Goal: Task Accomplishment & Management: Use online tool/utility

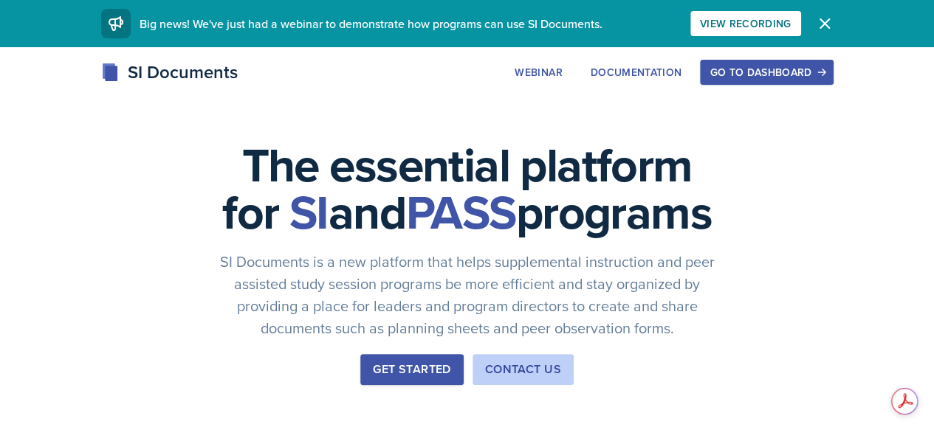
click at [823, 76] on div "Go to Dashboard" at bounding box center [766, 72] width 114 height 12
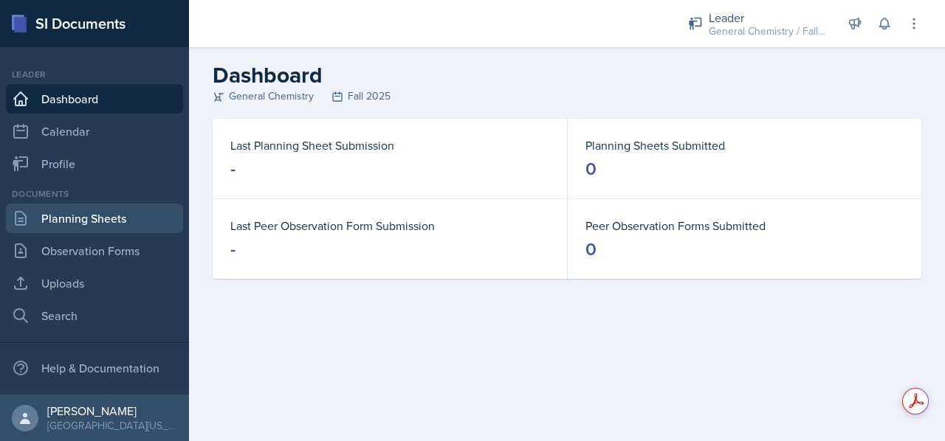
click at [137, 227] on link "Planning Sheets" at bounding box center [94, 219] width 177 height 30
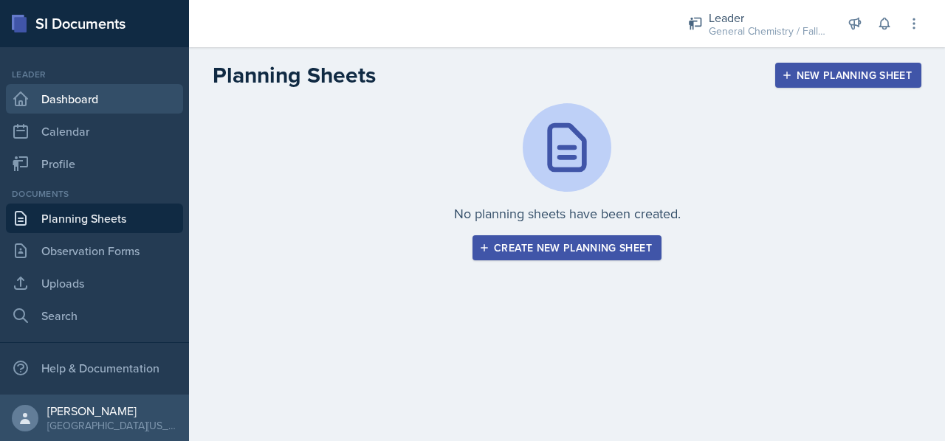
click at [83, 93] on link "Dashboard" at bounding box center [94, 99] width 177 height 30
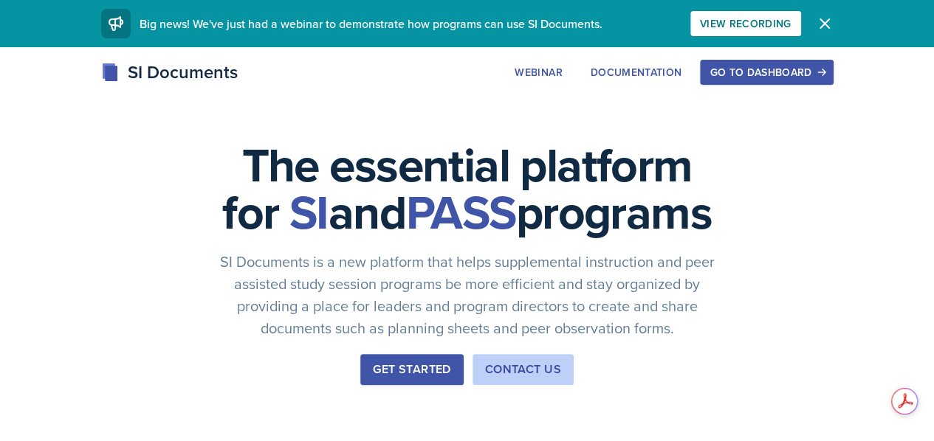
click at [821, 77] on div "Go to Dashboard" at bounding box center [766, 72] width 114 height 12
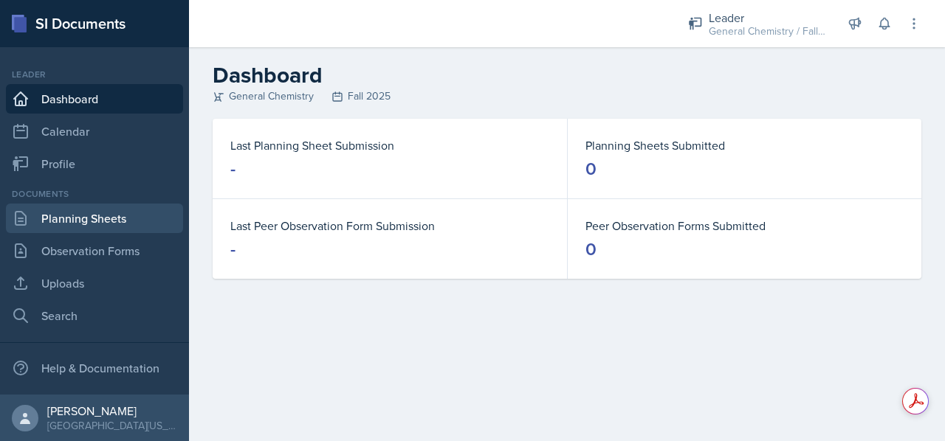
click at [116, 206] on link "Planning Sheets" at bounding box center [94, 219] width 177 height 30
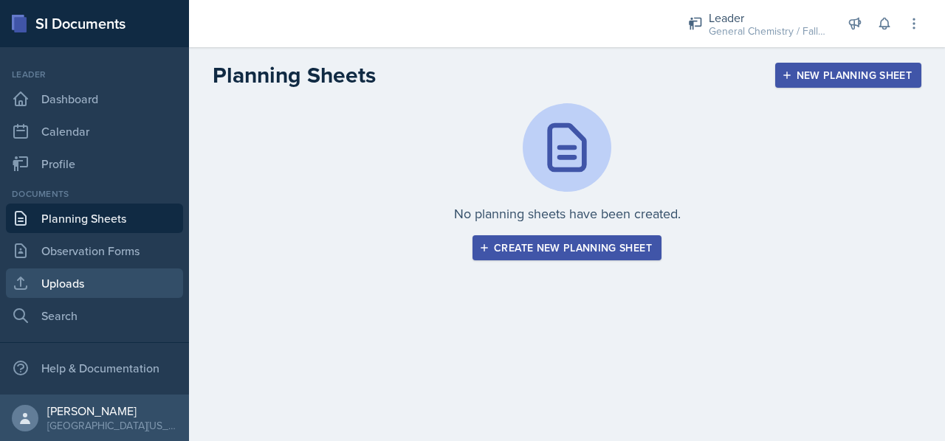
click at [122, 278] on link "Uploads" at bounding box center [94, 284] width 177 height 30
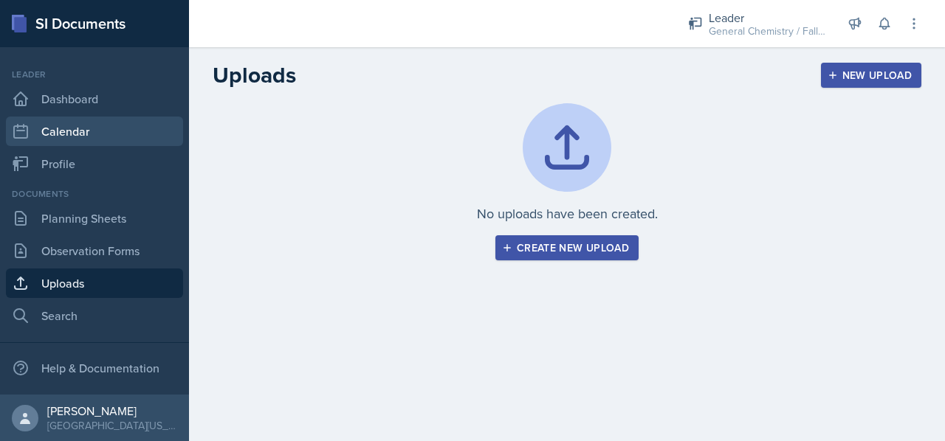
click at [95, 137] on link "Calendar" at bounding box center [94, 132] width 177 height 30
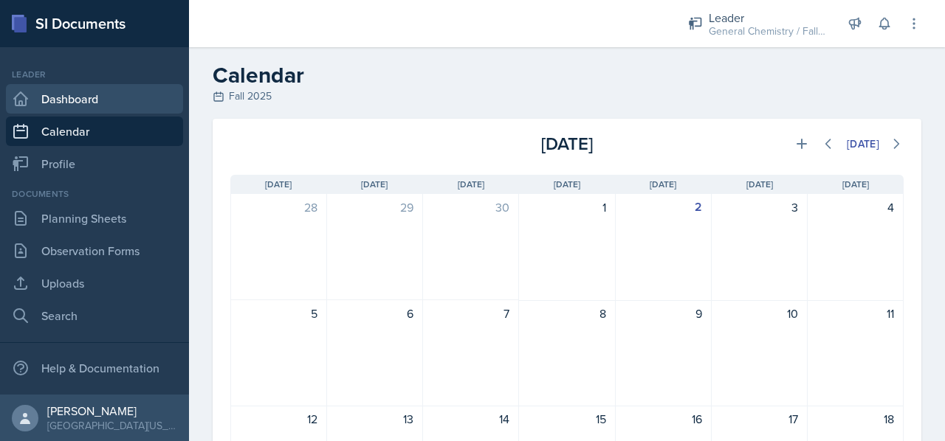
click at [143, 86] on link "Dashboard" at bounding box center [94, 99] width 177 height 30
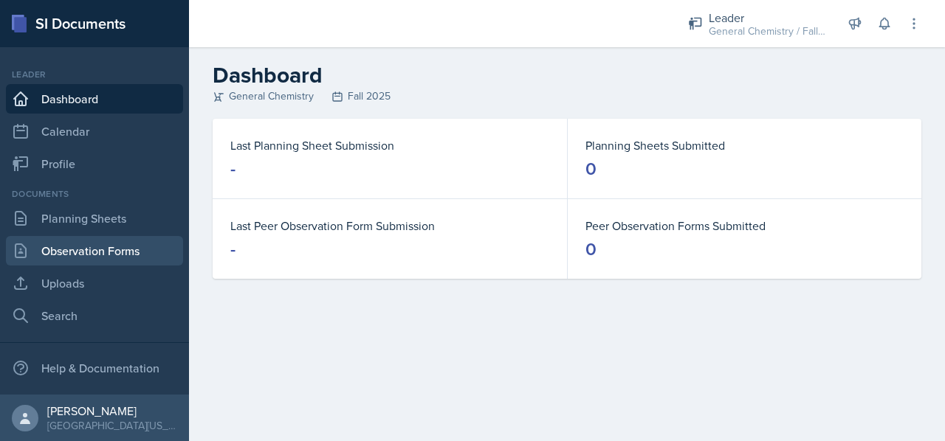
click at [65, 257] on link "Observation Forms" at bounding box center [94, 251] width 177 height 30
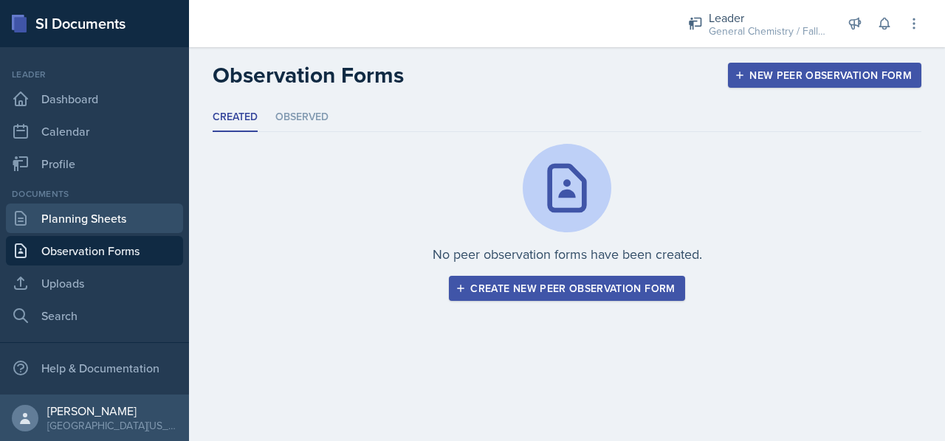
click at [72, 214] on link "Planning Sheets" at bounding box center [94, 219] width 177 height 30
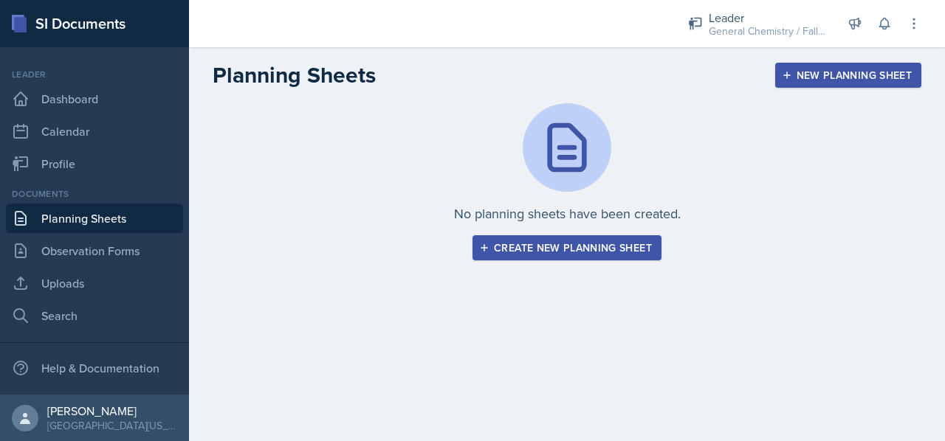
click at [587, 246] on div "Create new planning sheet" at bounding box center [567, 248] width 170 height 12
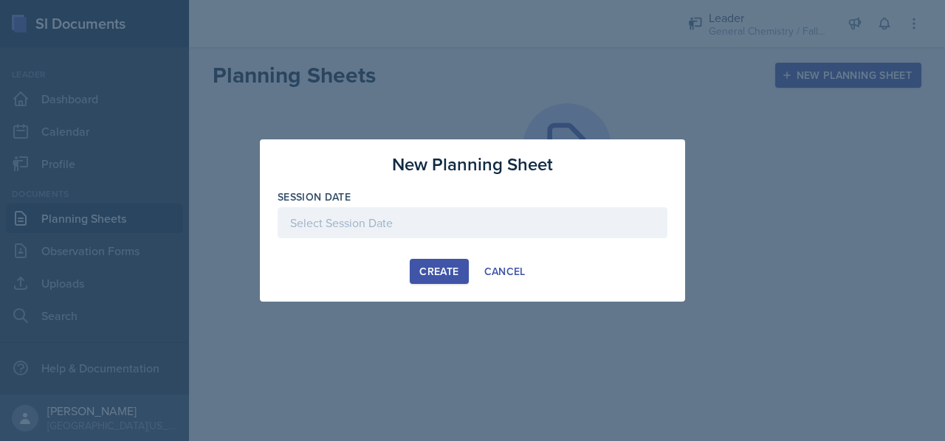
click at [523, 222] on div at bounding box center [472, 222] width 390 height 31
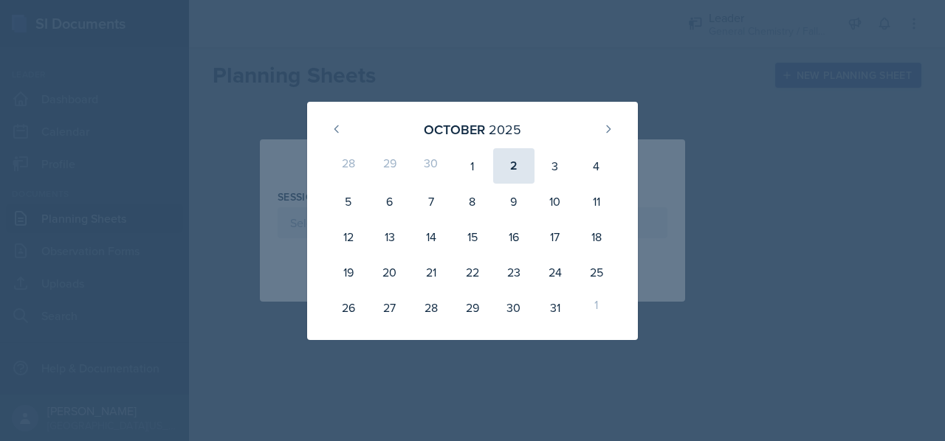
click at [509, 159] on div "2" at bounding box center [513, 165] width 41 height 35
type input "[DATE]"
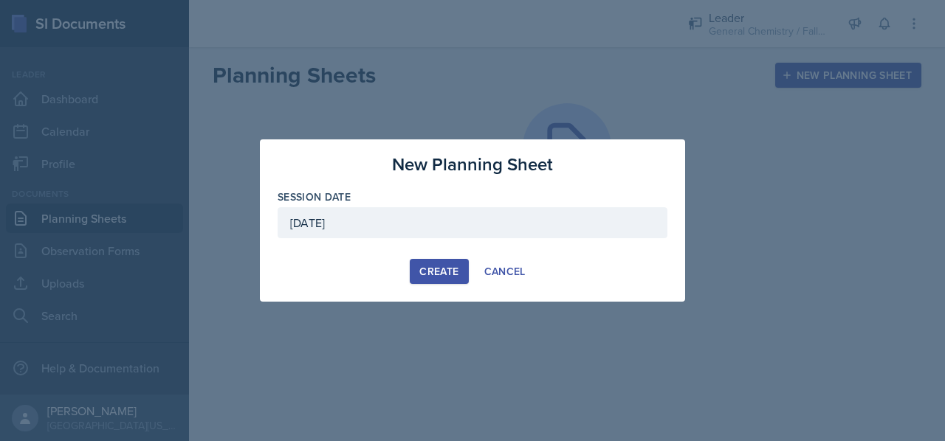
click at [435, 262] on button "Create" at bounding box center [439, 271] width 58 height 25
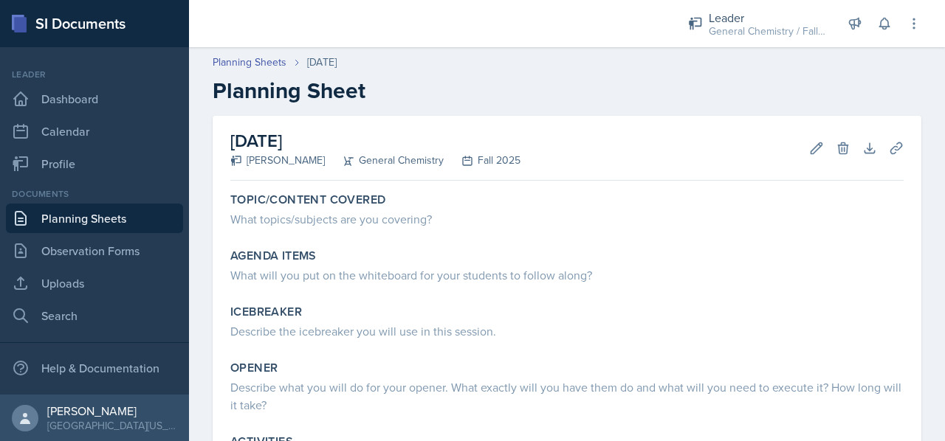
scroll to position [1, 0]
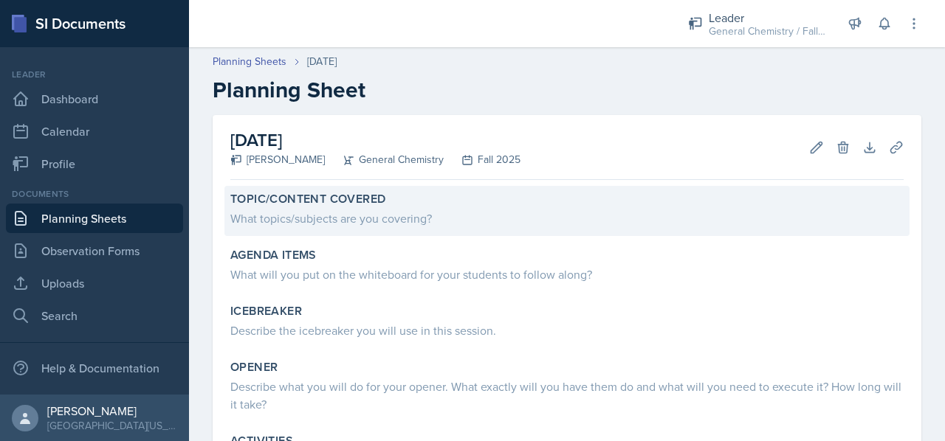
click at [387, 199] on div "Topic/Content Covered" at bounding box center [566, 199] width 673 height 15
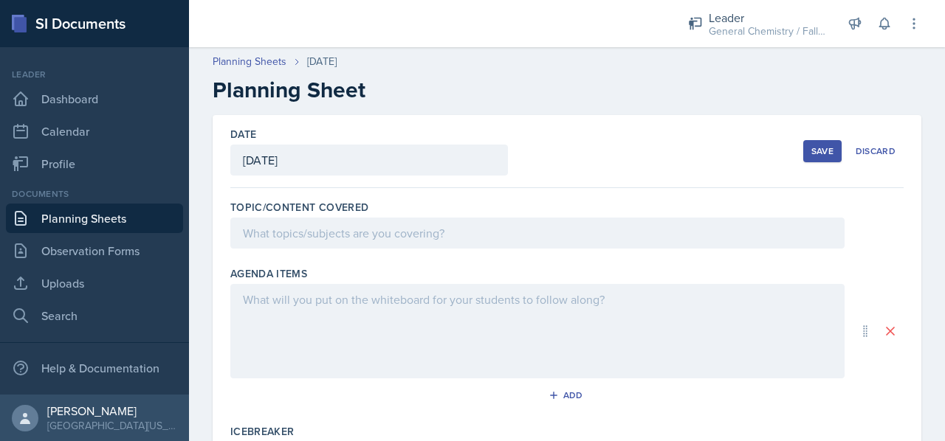
click at [362, 222] on div at bounding box center [537, 233] width 614 height 31
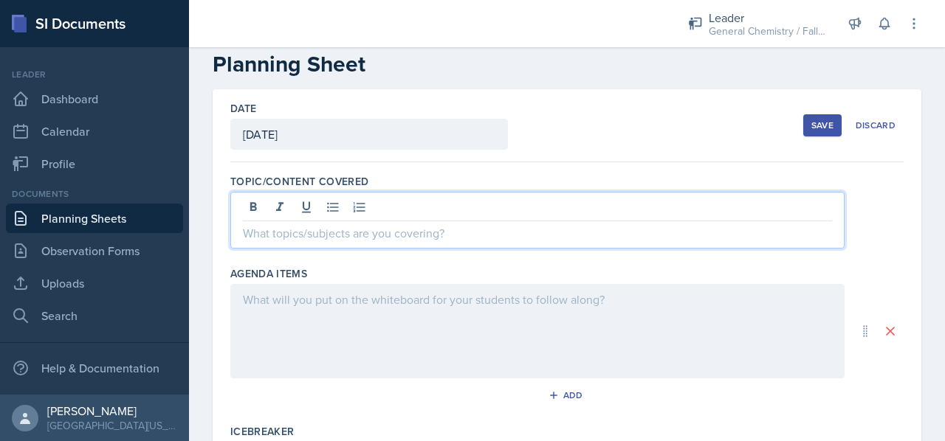
click at [373, 306] on div at bounding box center [537, 331] width 614 height 94
click at [497, 238] on p at bounding box center [537, 233] width 589 height 18
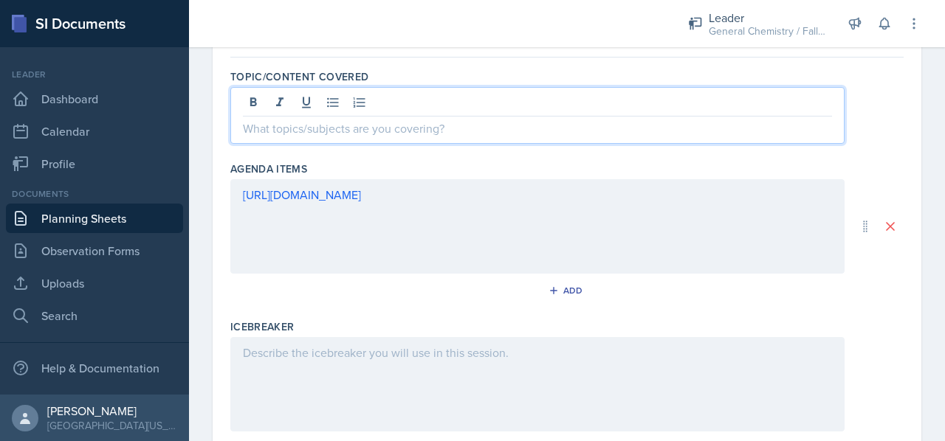
scroll to position [133, 0]
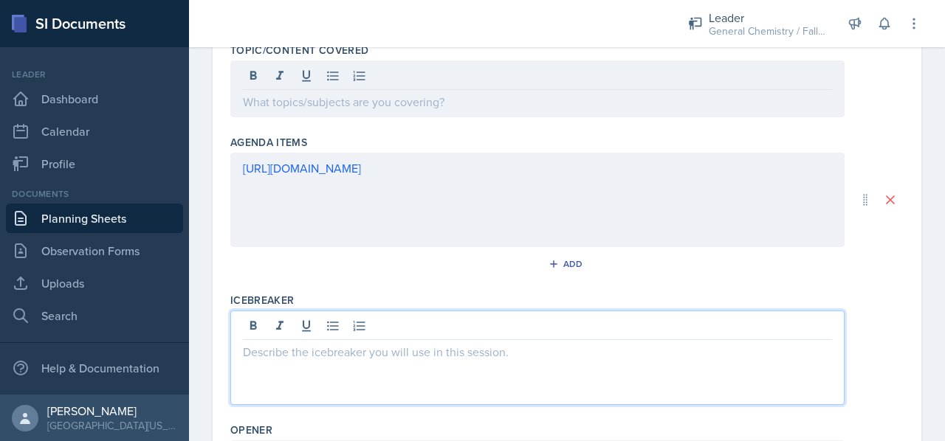
click at [474, 343] on p at bounding box center [537, 352] width 589 height 18
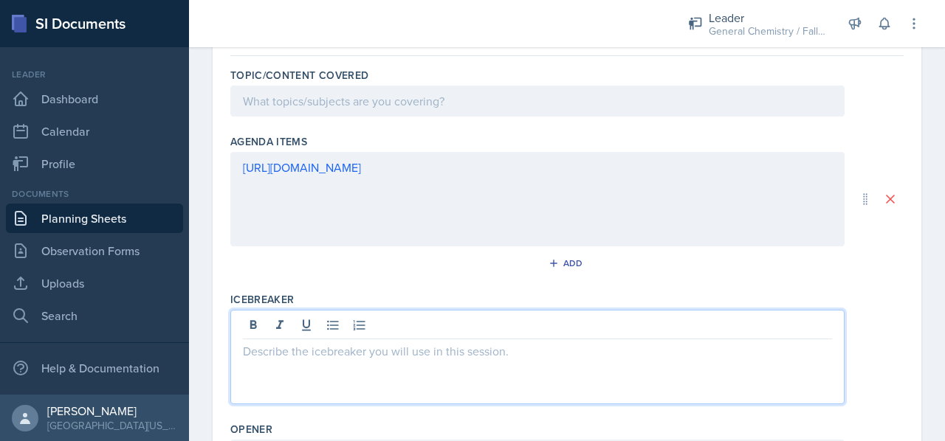
paste div
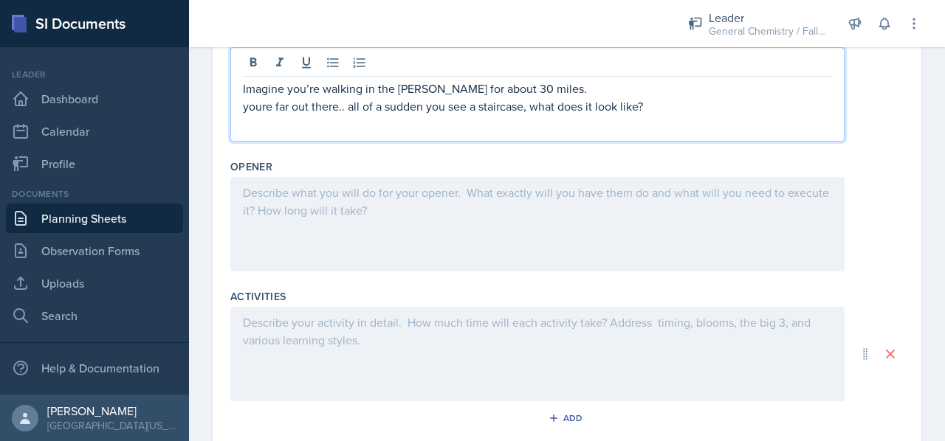
scroll to position [421, 0]
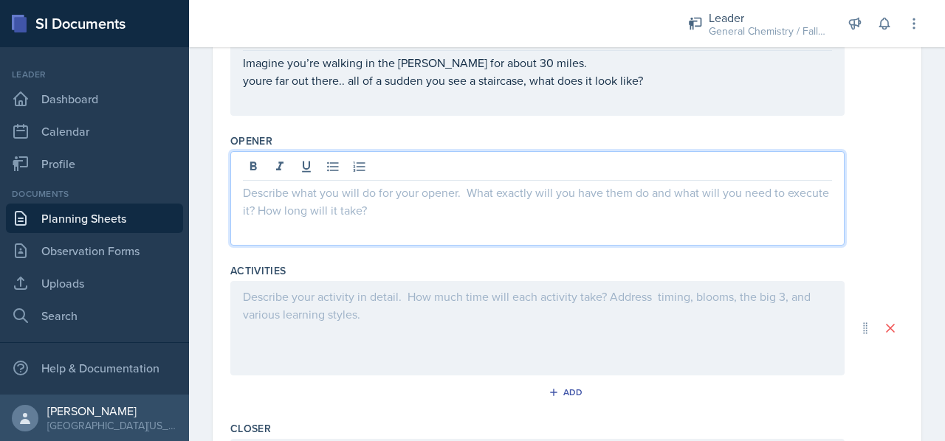
click at [401, 190] on p at bounding box center [537, 193] width 589 height 18
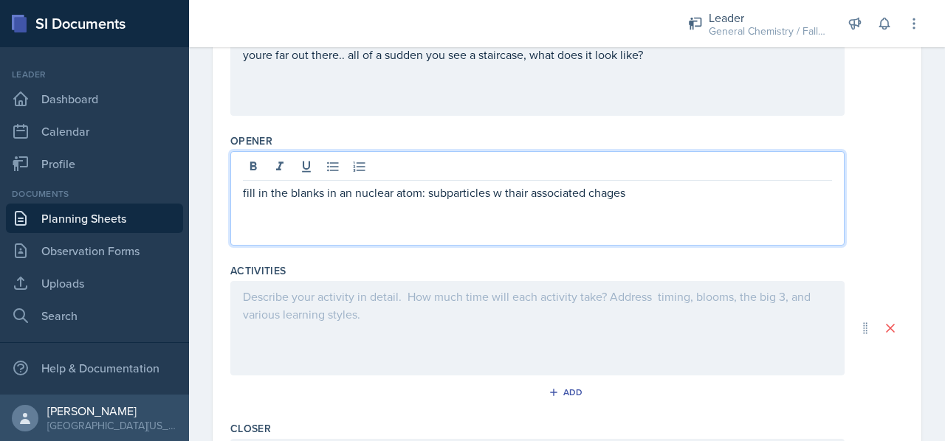
click at [453, 193] on p "fill in the blanks in an nuclear atom: subparticles w thair associated chages" at bounding box center [537, 193] width 589 height 18
click at [523, 197] on p "fill in the blanks in an nuclear atom: sub particles w thair associated chages" at bounding box center [537, 193] width 589 height 18
click at [627, 189] on p "fill in the blanks in an nuclear atom: sub particles w their associated chages" at bounding box center [537, 193] width 589 height 18
click at [611, 193] on p "fill in the blanks in an nuclear atom: sub particles w their associated charges" at bounding box center [537, 193] width 589 height 18
click at [685, 194] on p "fill in the blanks in an nuclear atom: sub particles w their associated charges" at bounding box center [537, 193] width 589 height 18
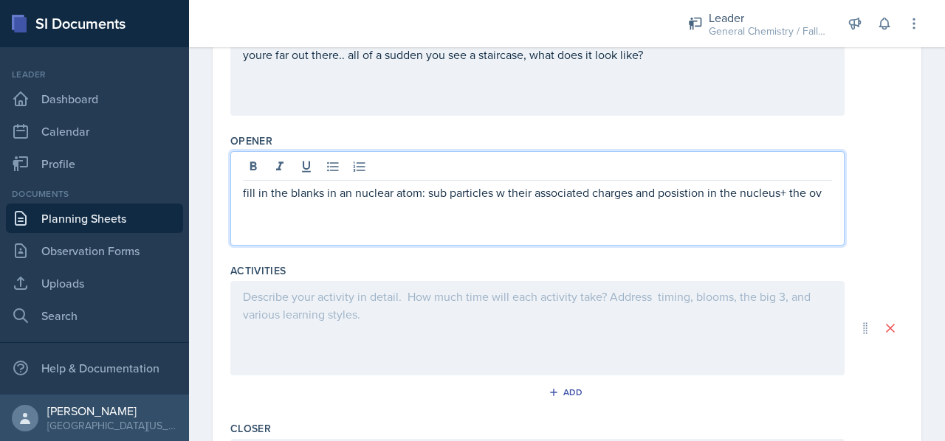
click at [685, 194] on p "fill in the blanks in an nuclear atom: sub particles w their associated charges…" at bounding box center [537, 193] width 589 height 18
click at [691, 201] on p "fill in the blanks in an nuclear atom: sub particles w their associated charges…" at bounding box center [537, 193] width 589 height 18
click at [818, 196] on p "fill in the blanks in an nuclear atom: sub particles w their associated charges…" at bounding box center [537, 193] width 589 height 18
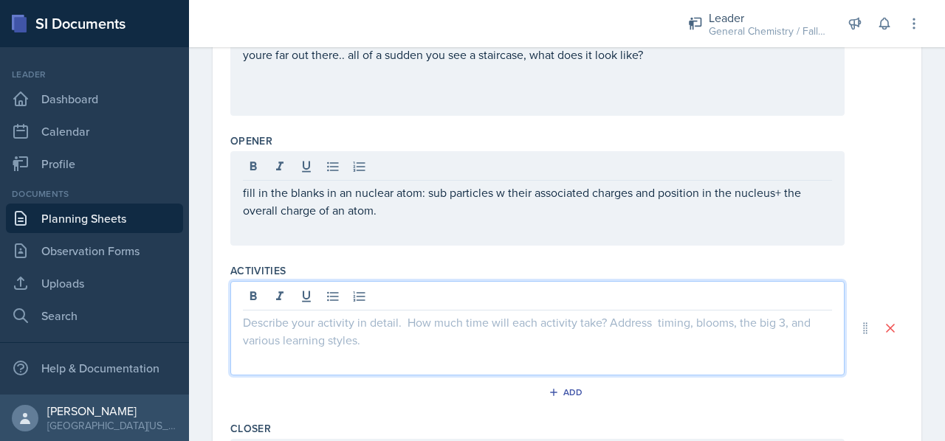
click at [407, 286] on div at bounding box center [537, 328] width 614 height 94
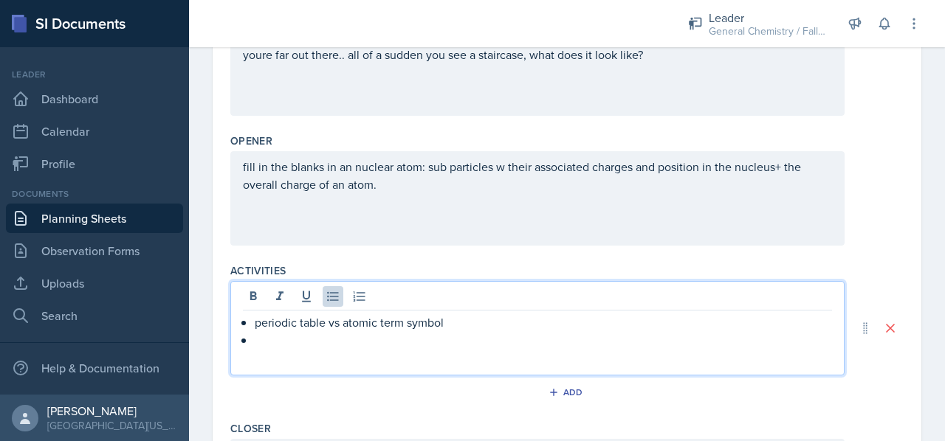
click at [520, 337] on p at bounding box center [543, 340] width 577 height 18
click at [516, 324] on p "periodic table vs atomic term symbol" at bounding box center [543, 323] width 577 height 18
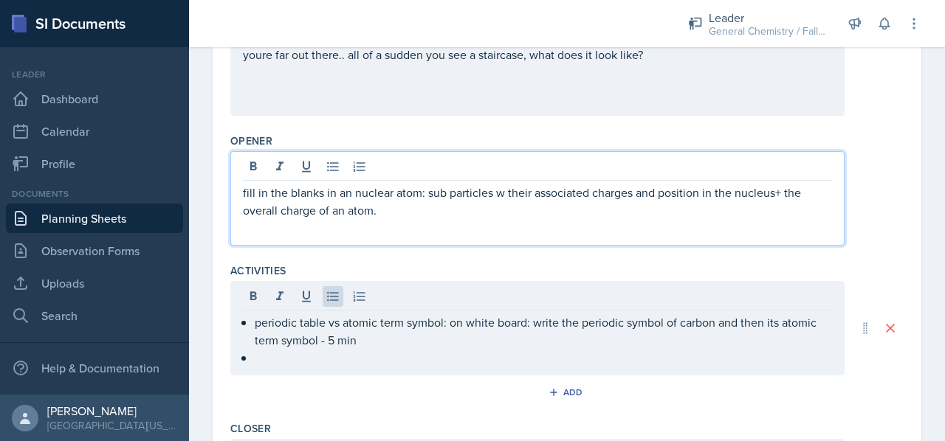
click at [498, 176] on div "fill in the blanks in an nuclear atom: sub particles w their associated charges…" at bounding box center [537, 198] width 614 height 94
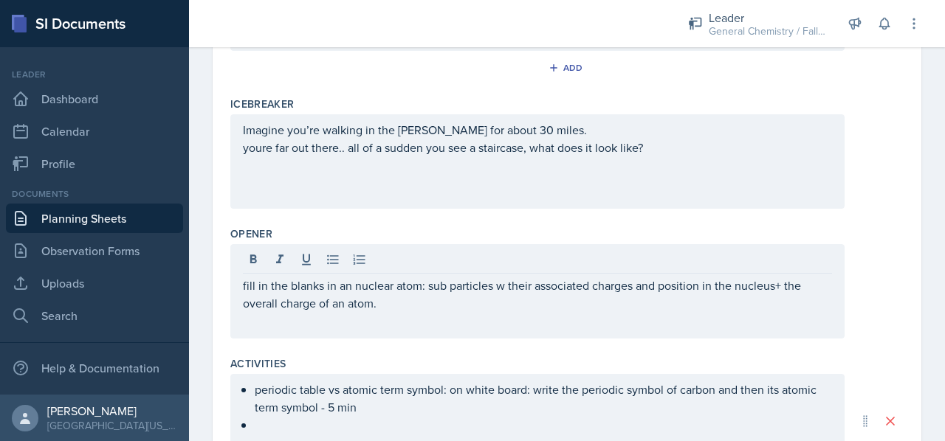
click at [633, 154] on div "Imagine you’re walking in the [PERSON_NAME] for about 30 miles. youre far out t…" at bounding box center [537, 161] width 614 height 94
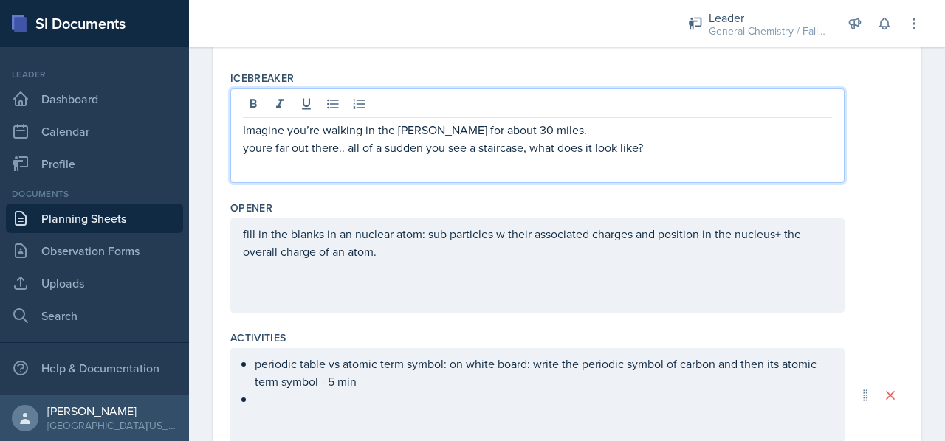
click at [644, 154] on p "youre far out there.. all of a sudden you see a staircase, what does it look li…" at bounding box center [537, 148] width 589 height 18
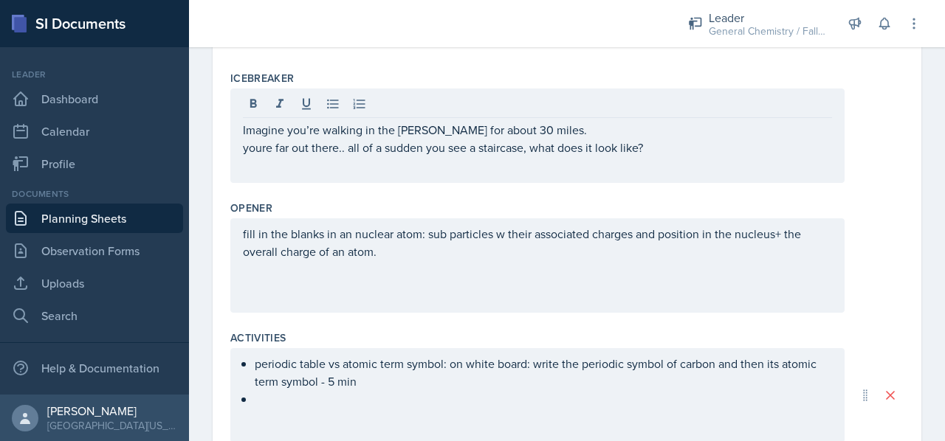
click at [471, 286] on div "fill in the blanks in an nuclear atom: sub particles w their associated charges…" at bounding box center [537, 265] width 614 height 94
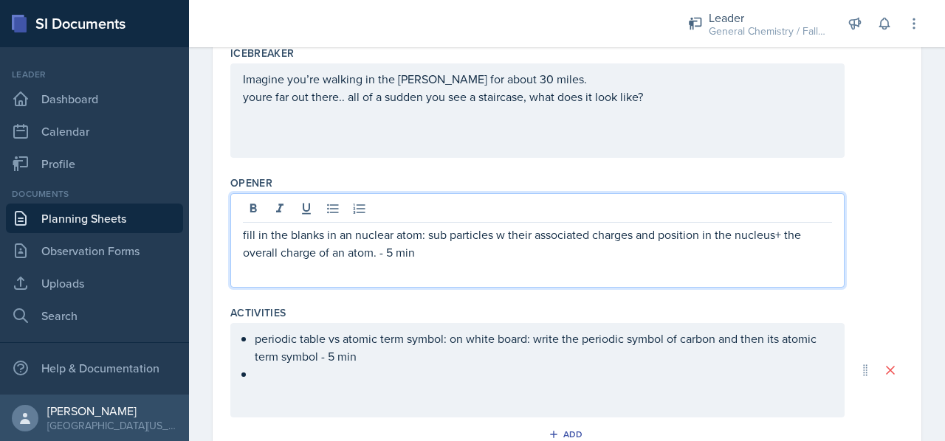
scroll to position [598, 0]
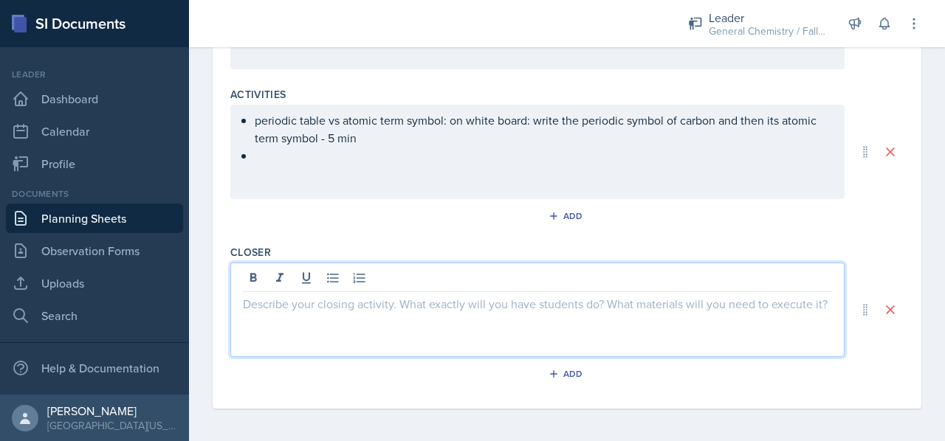
click at [474, 281] on div at bounding box center [537, 310] width 614 height 94
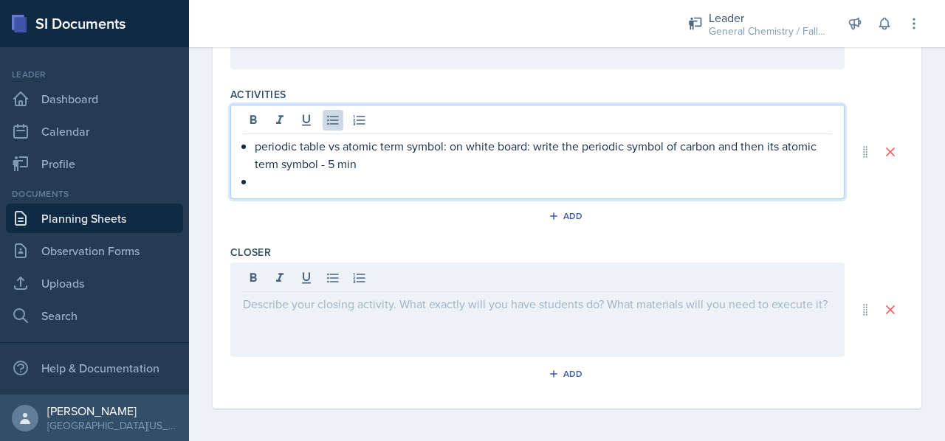
click at [362, 148] on ul "periodic table vs atomic term symbol: on white board: write the periodic symbol…" at bounding box center [543, 163] width 577 height 53
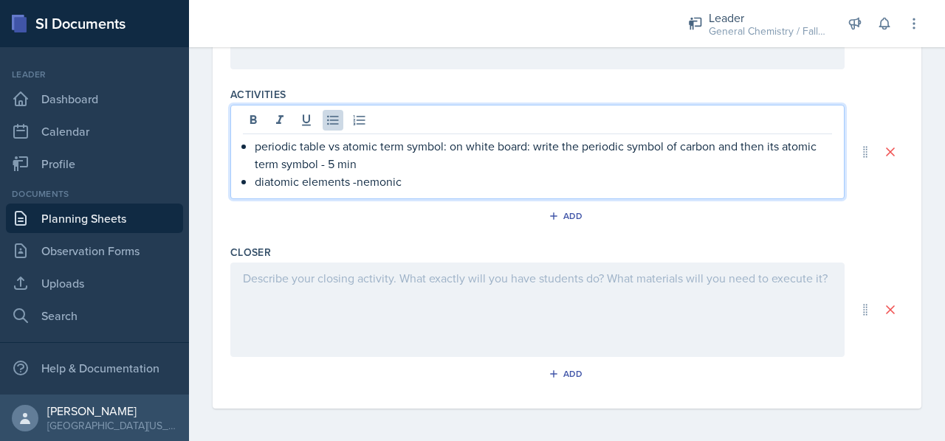
click at [380, 180] on p "diatomic elements -nemonic" at bounding box center [543, 182] width 577 height 18
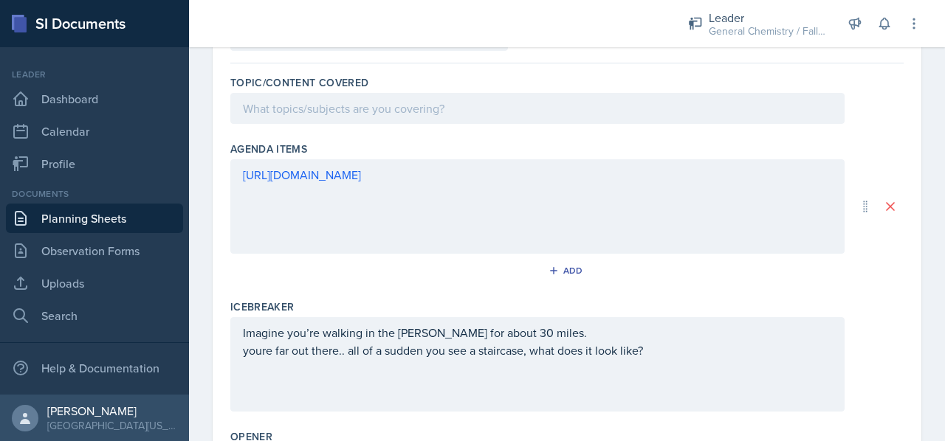
scroll to position [151, 0]
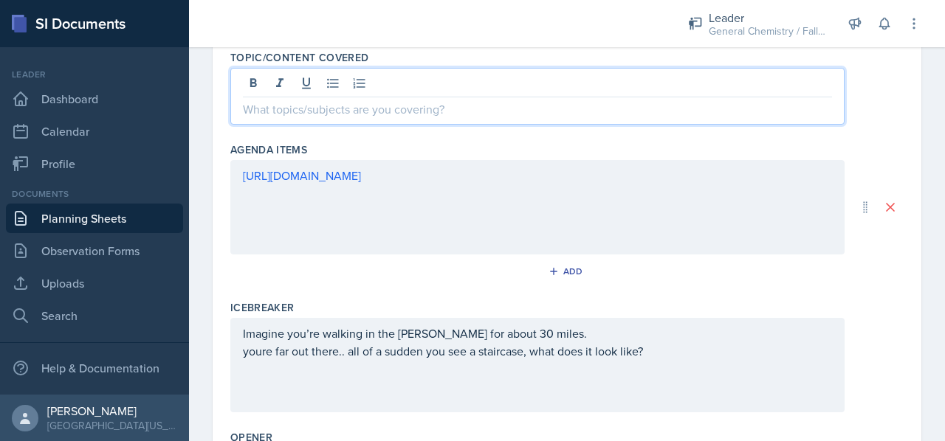
click at [438, 105] on p at bounding box center [537, 109] width 589 height 18
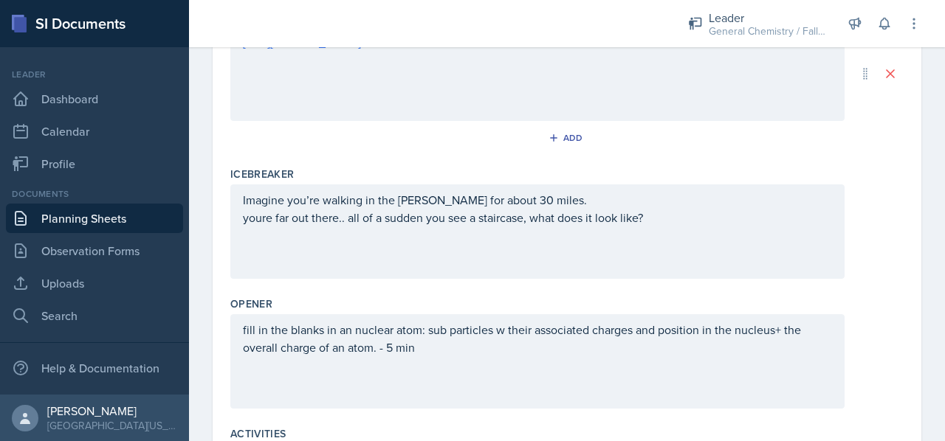
scroll to position [344, 0]
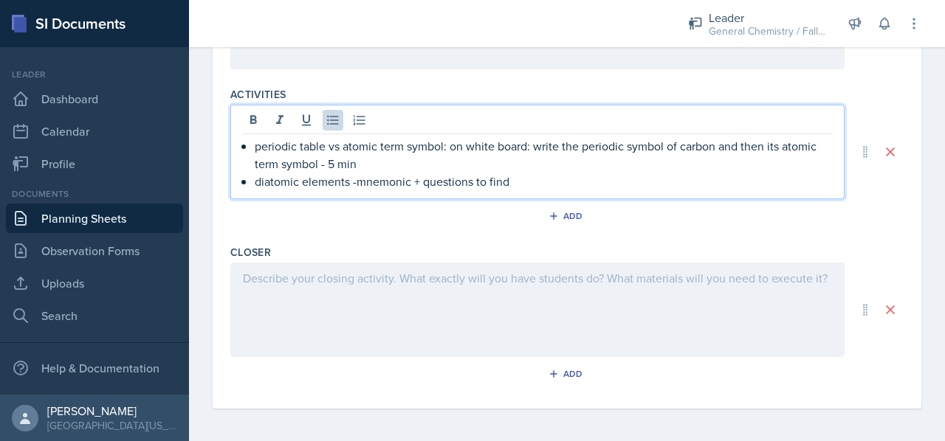
click at [540, 169] on ul "periodic table vs atomic term symbol: on white board: write the periodic symbol…" at bounding box center [543, 163] width 577 height 53
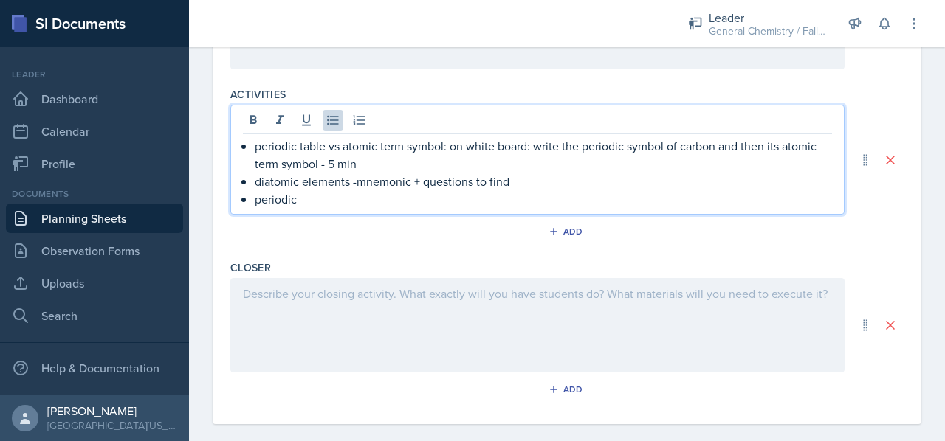
click at [533, 190] on p "periodic" at bounding box center [543, 199] width 577 height 18
click at [524, 178] on p "diatomic elements -mnemonic + questions to find" at bounding box center [543, 182] width 577 height 18
click at [324, 207] on div "periodic table vs atomic term symbol: on white board: write the periodic symbol…" at bounding box center [537, 160] width 614 height 110
click at [325, 202] on p "periodic" at bounding box center [543, 199] width 577 height 18
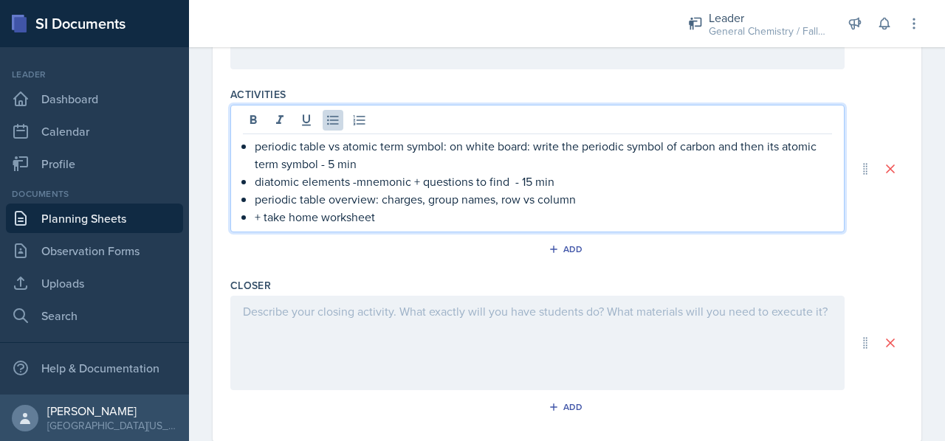
click at [624, 204] on p "periodic table overview: charges, group names, row vs column" at bounding box center [543, 199] width 577 height 18
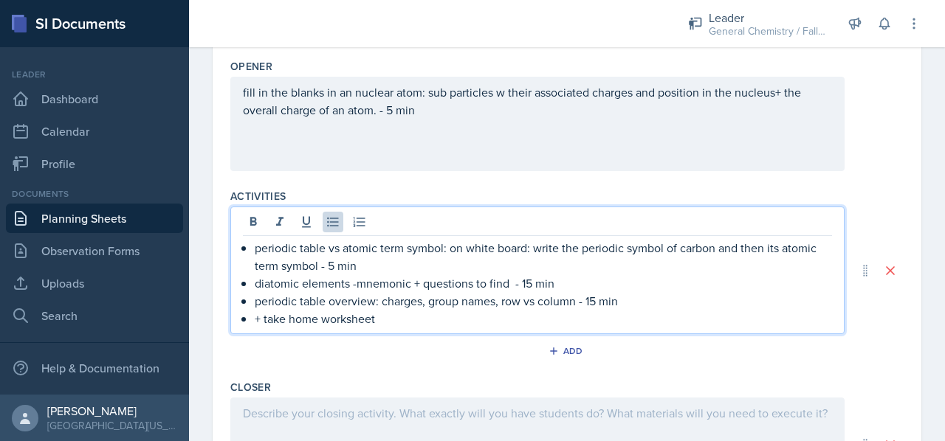
scroll to position [550, 0]
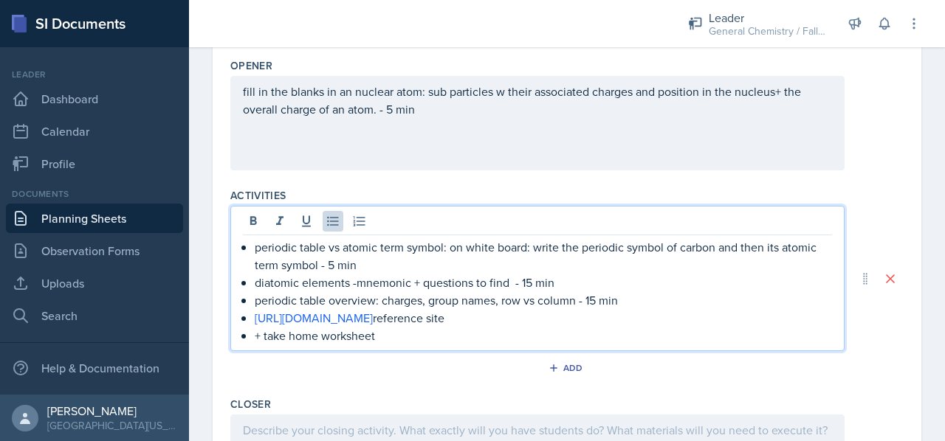
click at [414, 334] on p "+ take home worksheet" at bounding box center [543, 336] width 577 height 18
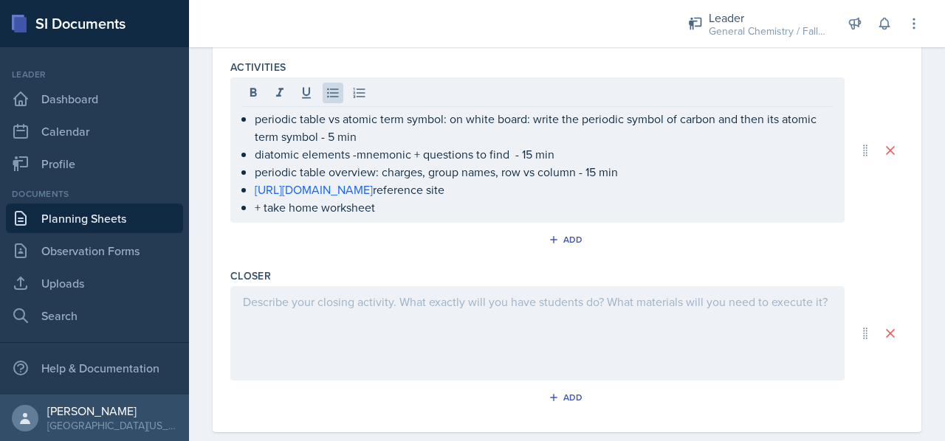
click at [414, 334] on div at bounding box center [537, 333] width 614 height 94
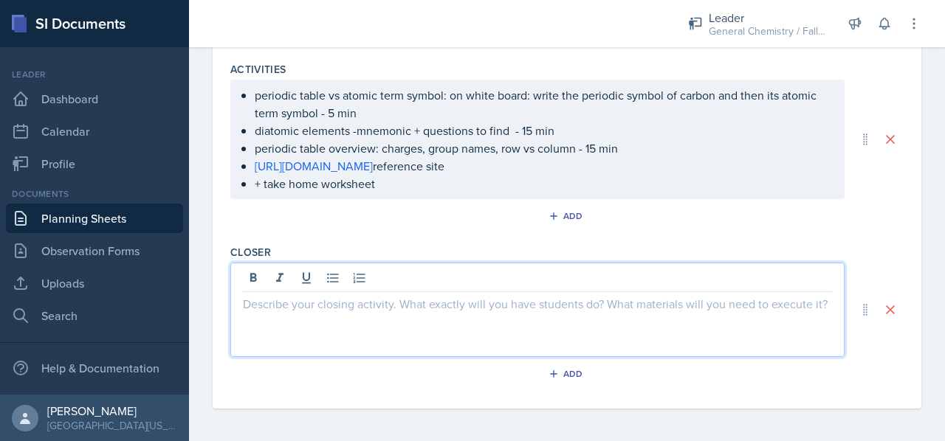
paste div
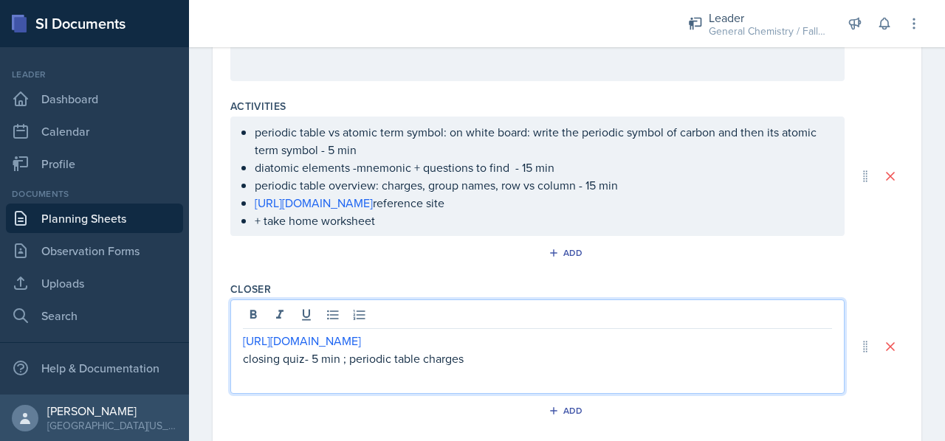
scroll to position [664, 0]
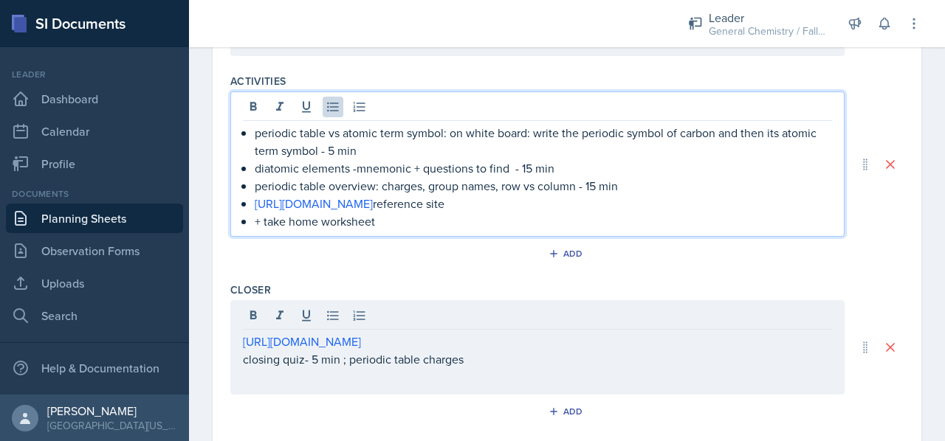
click at [594, 184] on p "periodic table overview: charges, group names, row vs column - 15 min" at bounding box center [543, 186] width 577 height 18
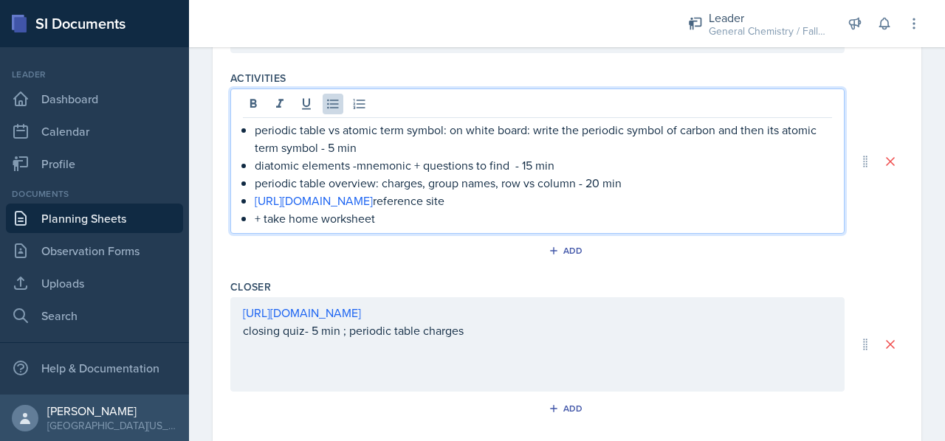
scroll to position [667, 0]
click at [531, 221] on p "+ take home worksheet" at bounding box center [543, 219] width 577 height 18
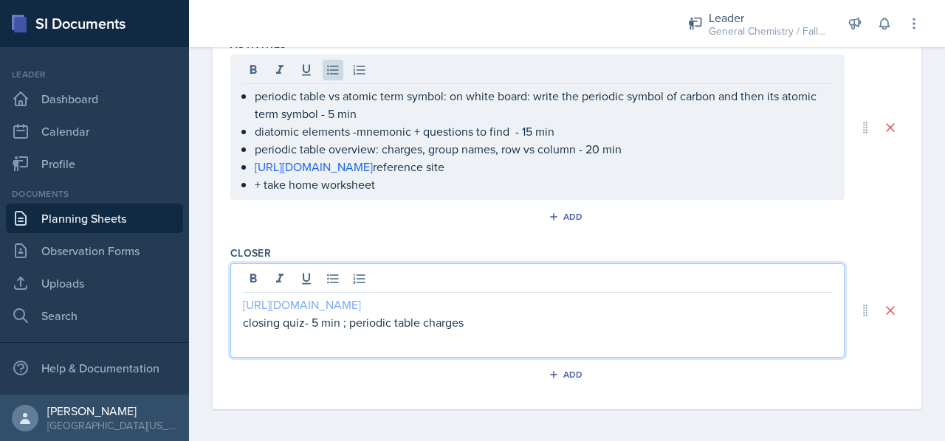
drag, startPoint x: 506, startPoint y: 273, endPoint x: 437, endPoint y: 303, distance: 75.7
click at [361, 303] on link "[URL][DOMAIN_NAME]" at bounding box center [302, 305] width 118 height 16
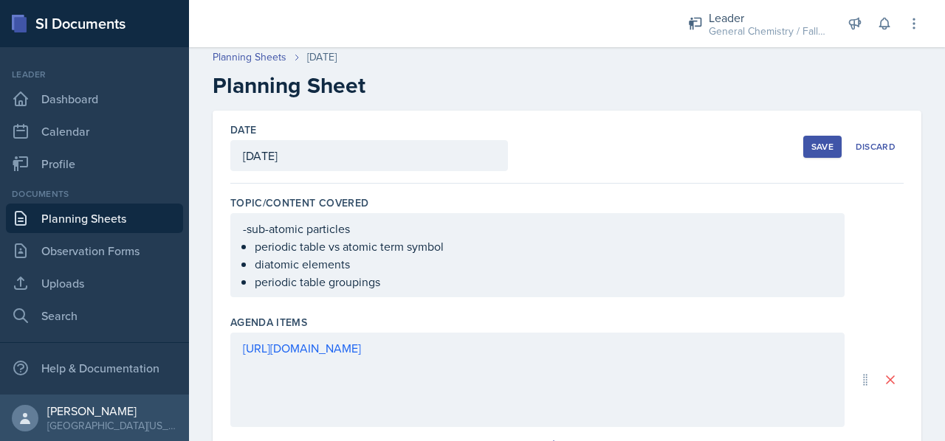
scroll to position [0, 0]
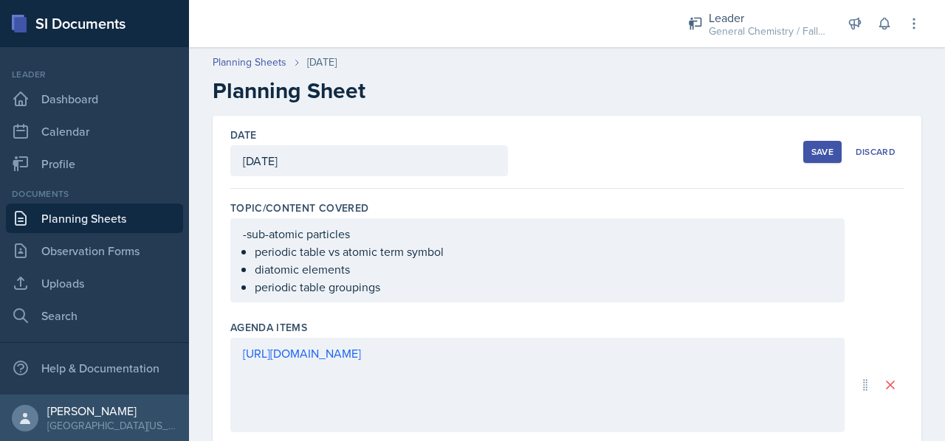
click at [811, 148] on div "Save" at bounding box center [822, 152] width 22 height 12
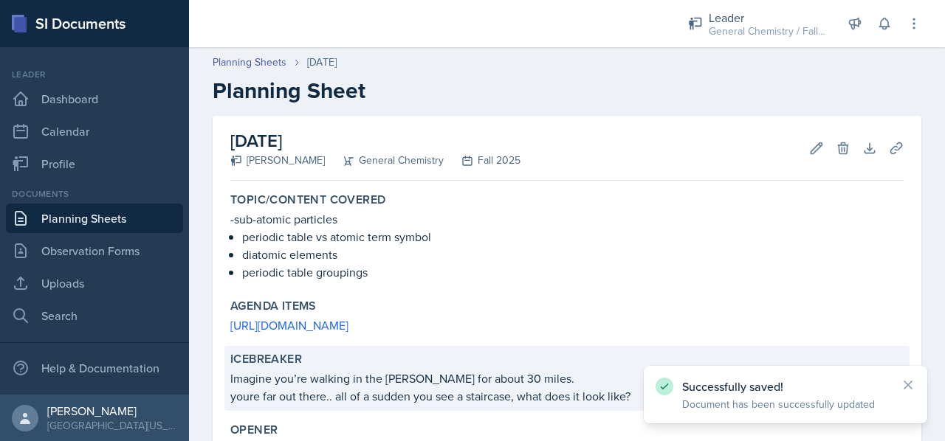
scroll to position [348, 0]
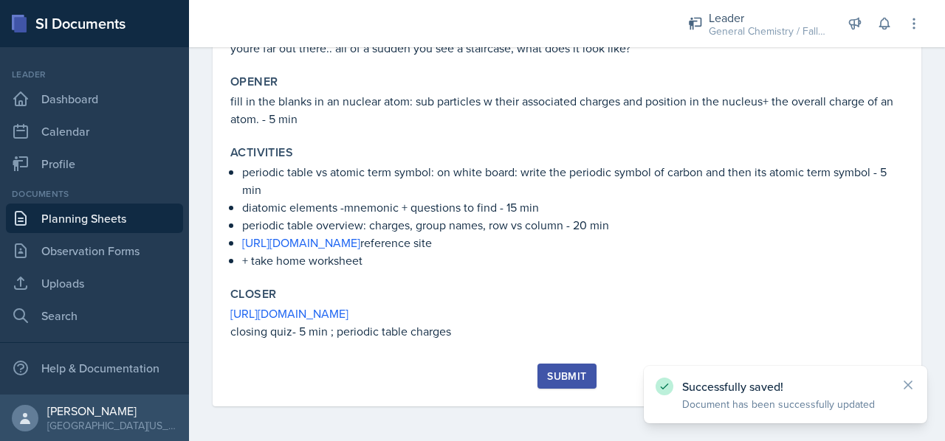
click at [557, 390] on div "Submit" at bounding box center [566, 385] width 673 height 43
click at [556, 376] on div "Submit" at bounding box center [566, 376] width 39 height 12
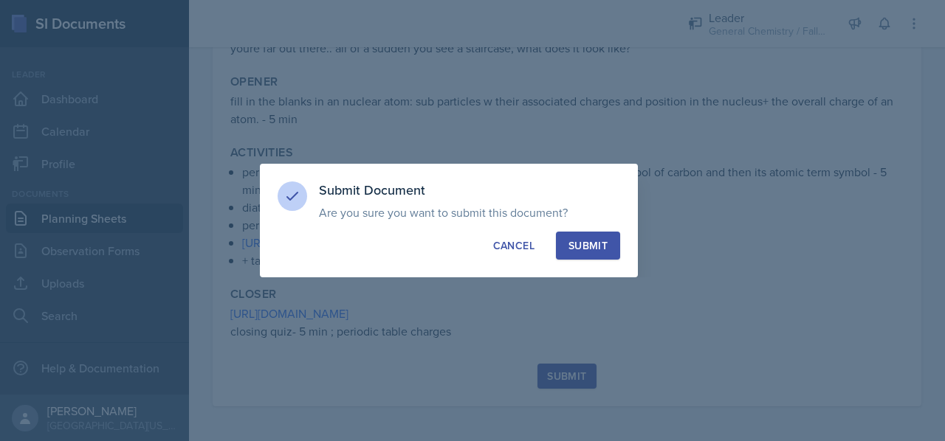
click at [586, 238] on div "Submit" at bounding box center [587, 245] width 39 height 15
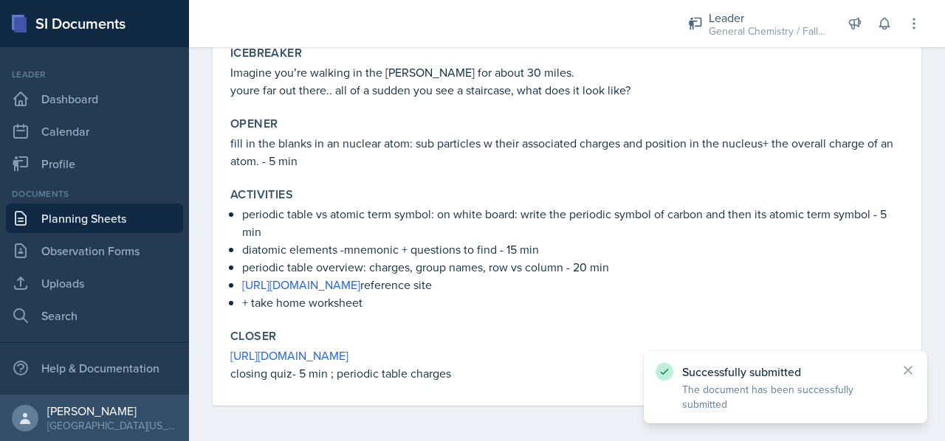
scroll to position [306, 0]
